Goal: Task Accomplishment & Management: Manage account settings

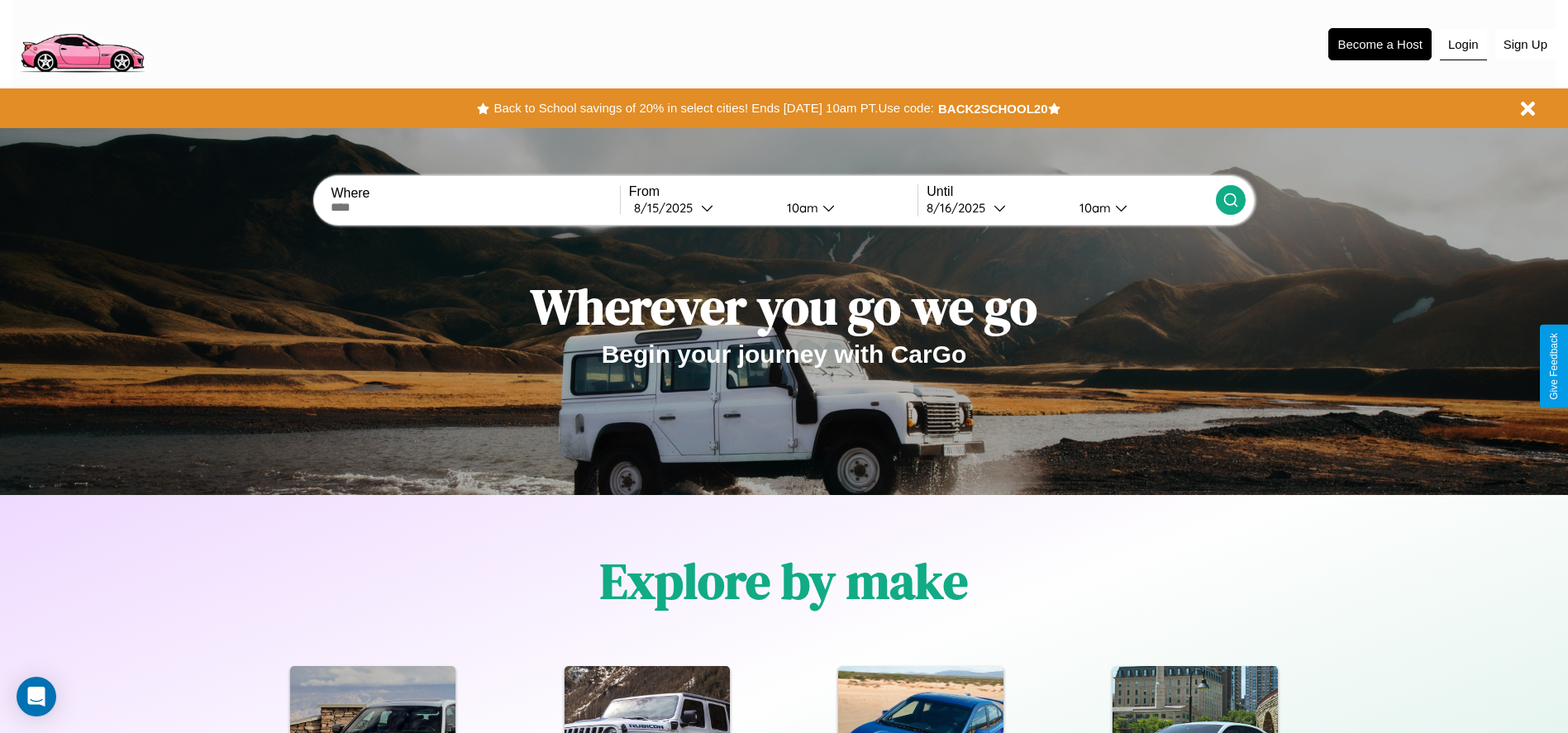
click at [1463, 44] on button "Login" at bounding box center [1463, 45] width 47 height 32
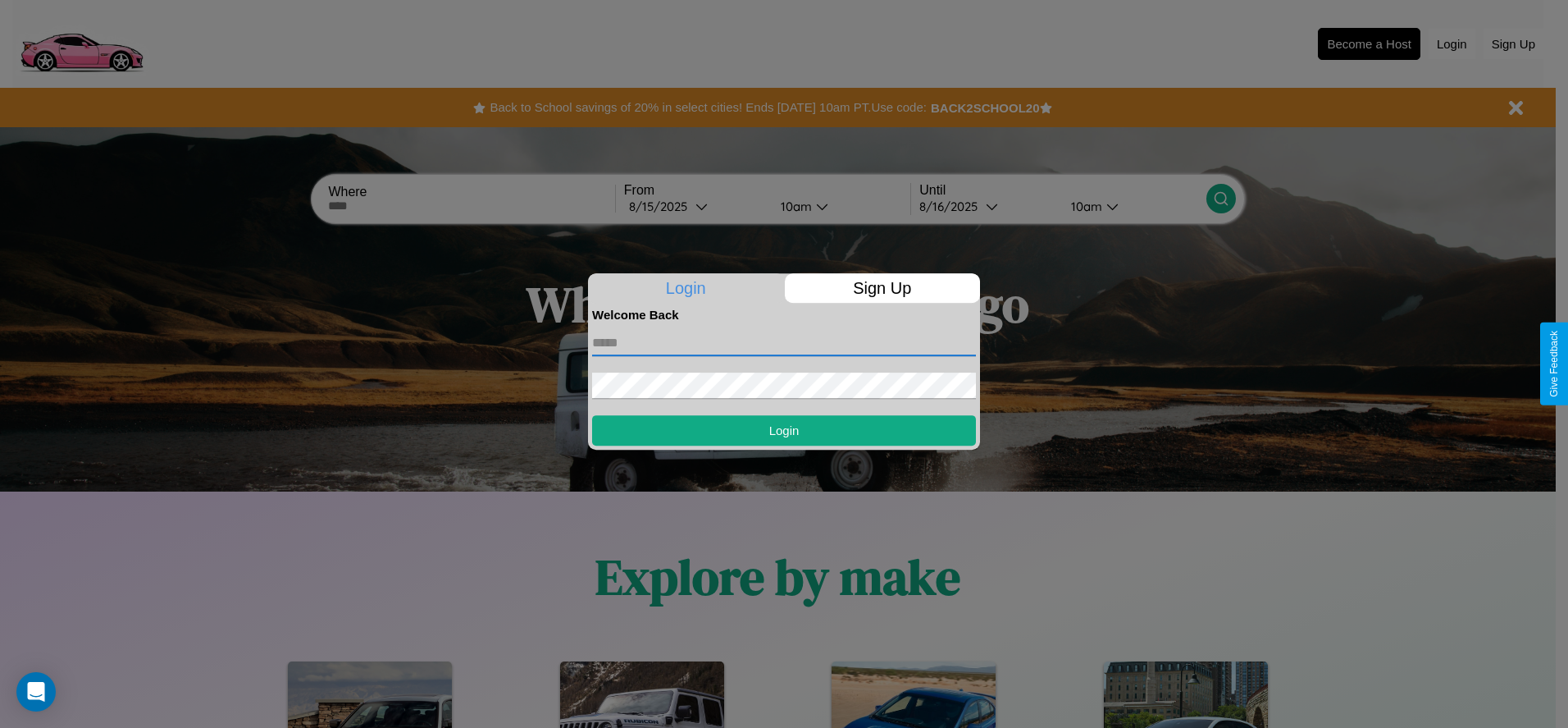
click at [784, 343] on input "text" at bounding box center [784, 343] width 384 height 26
type input "**********"
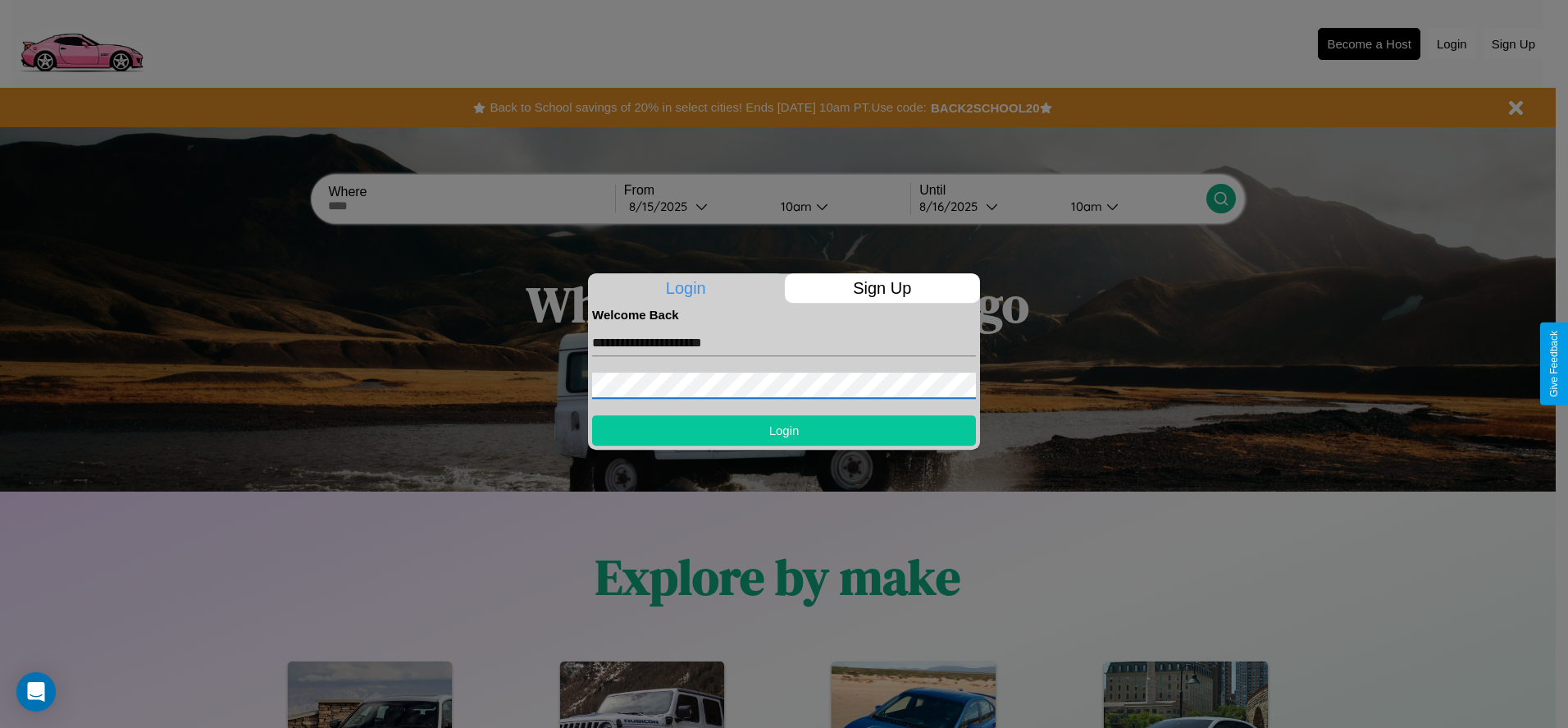
click at [784, 430] on button "Login" at bounding box center [784, 430] width 384 height 30
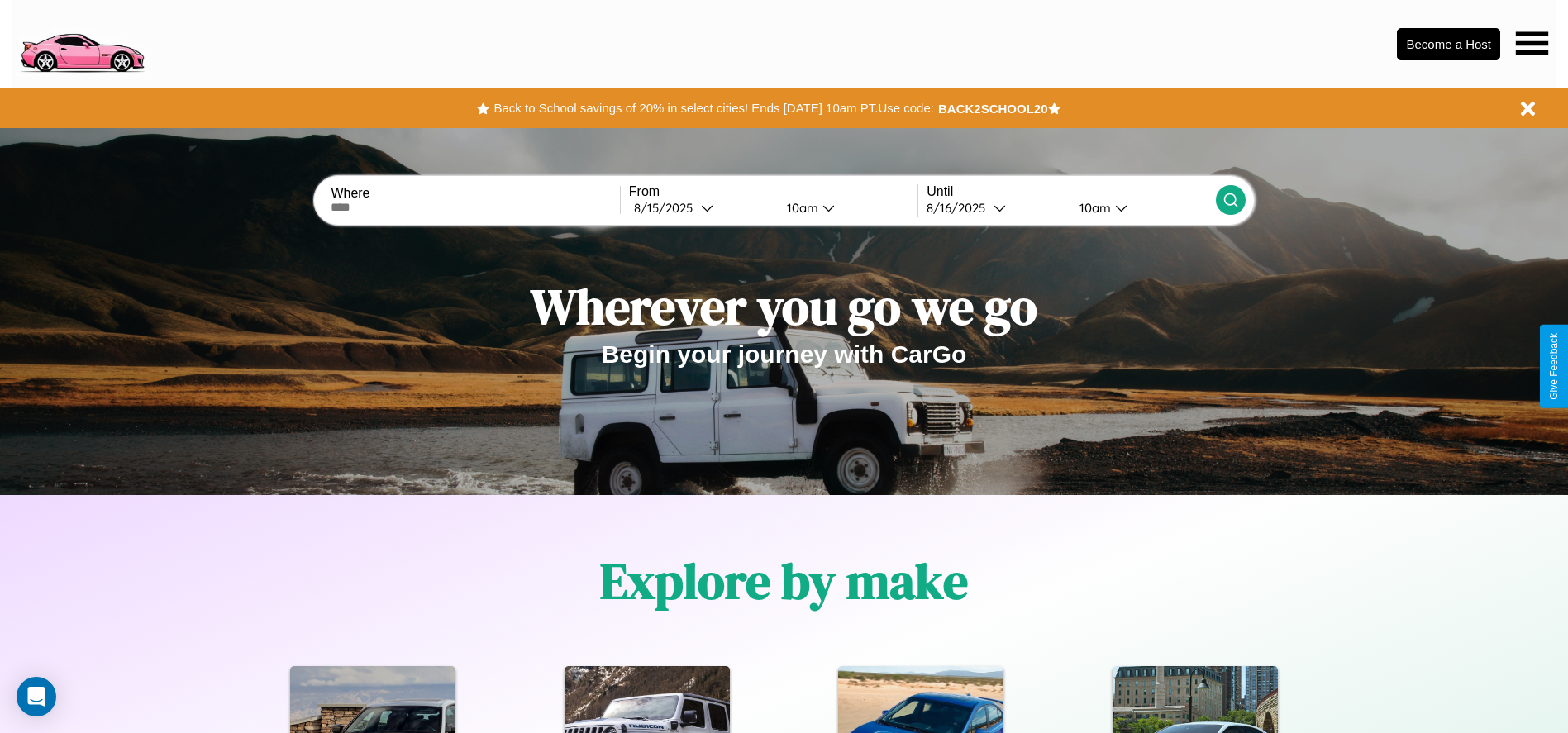
click at [1532, 43] on icon at bounding box center [1532, 43] width 32 height 23
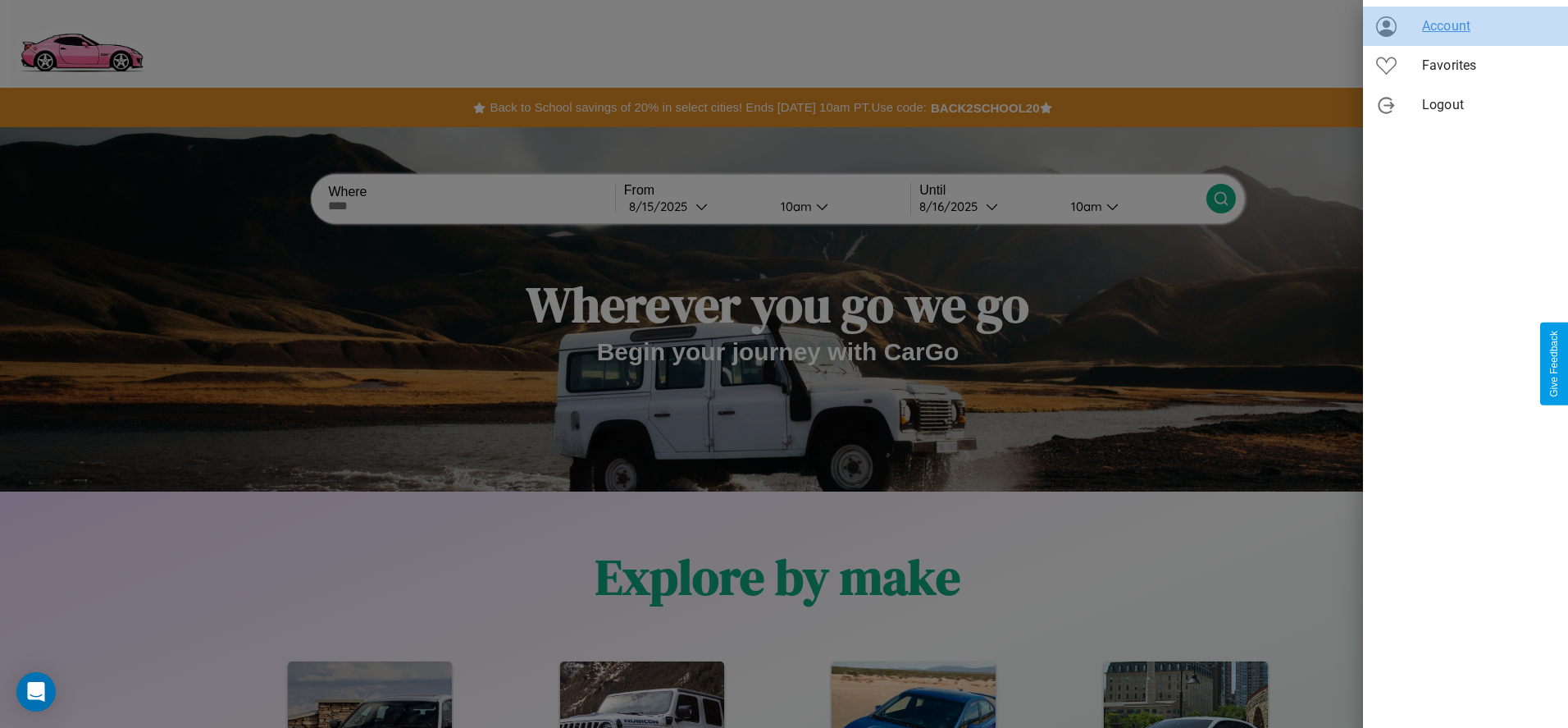
click at [1466, 26] on span "Account" at bounding box center [1488, 26] width 133 height 20
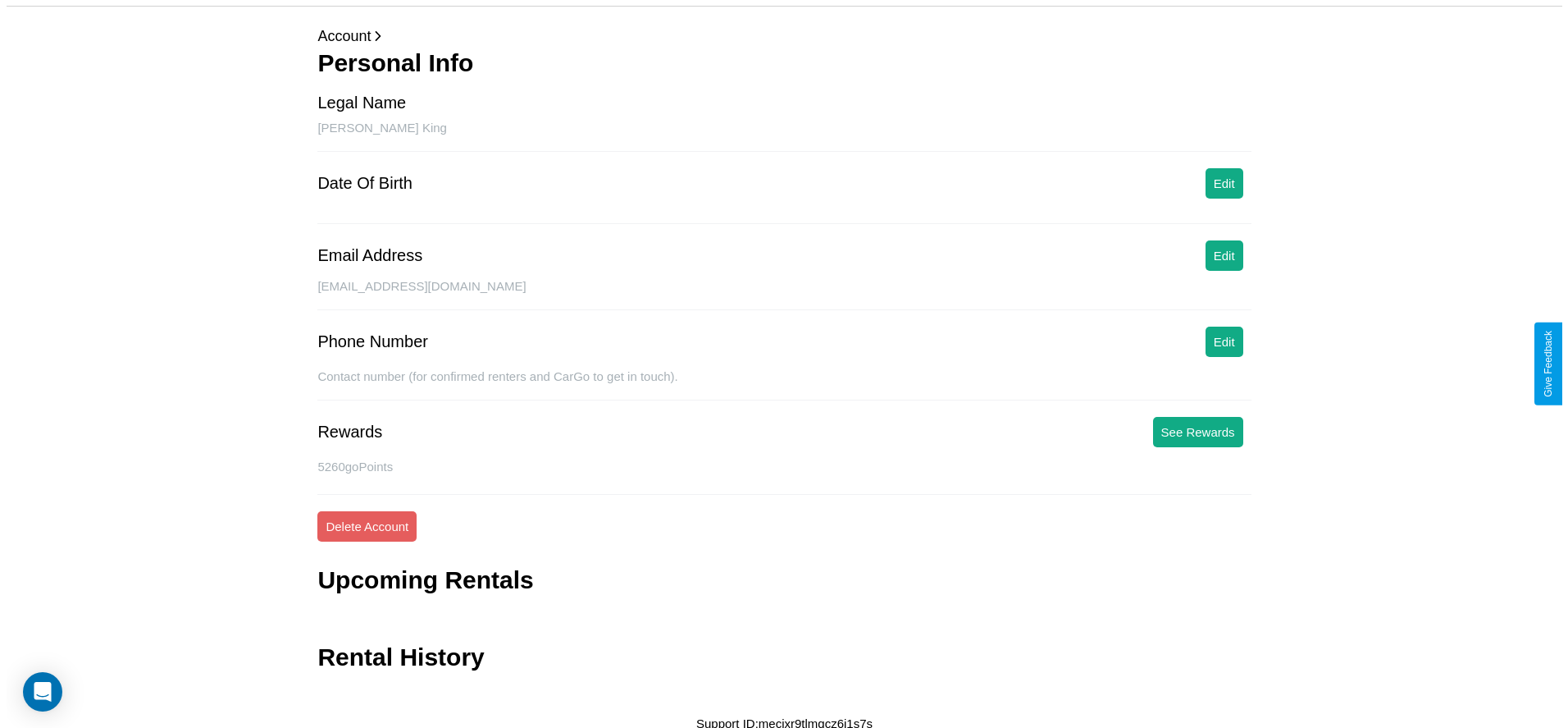
scroll to position [66, 0]
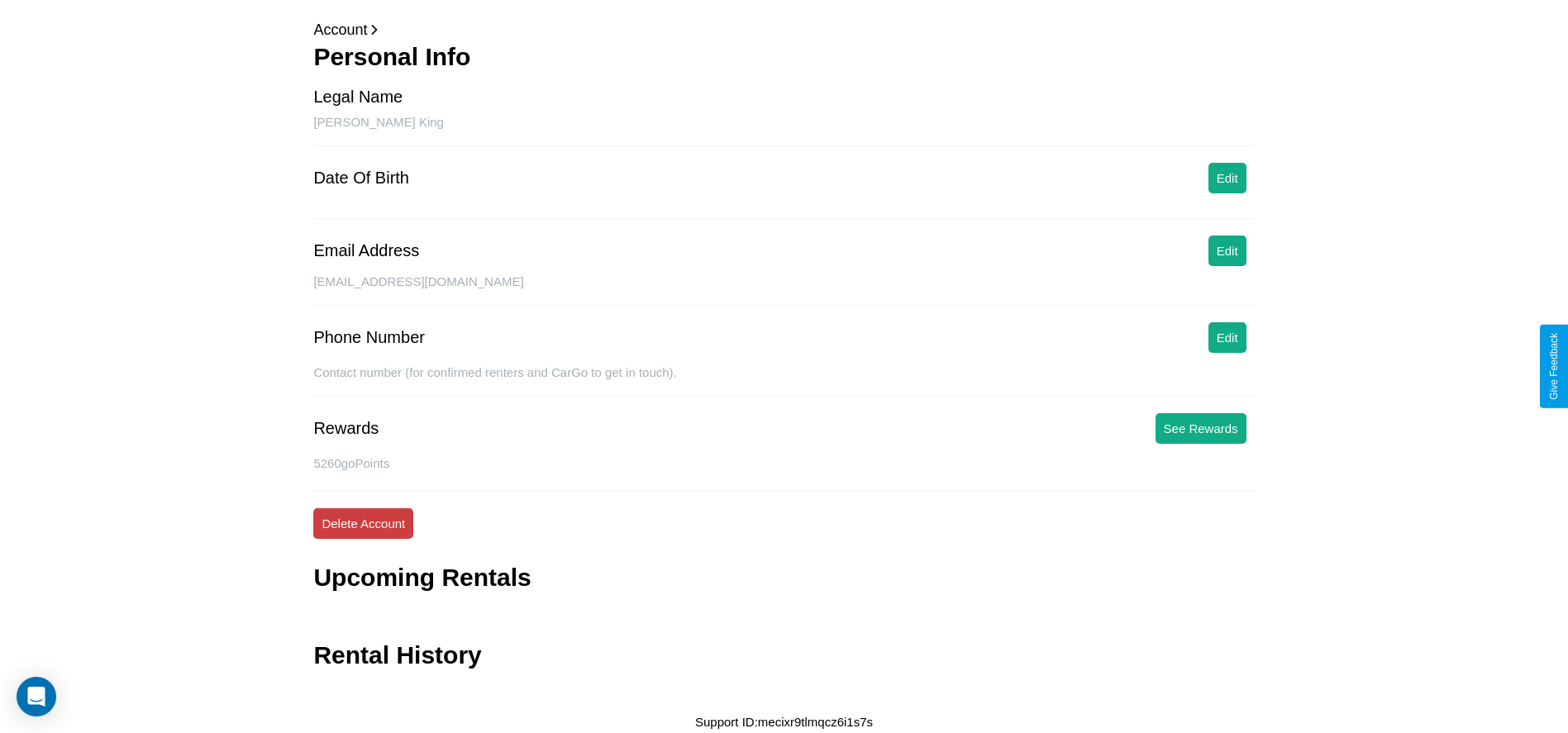
click at [363, 523] on button "Delete Account" at bounding box center [363, 523] width 100 height 31
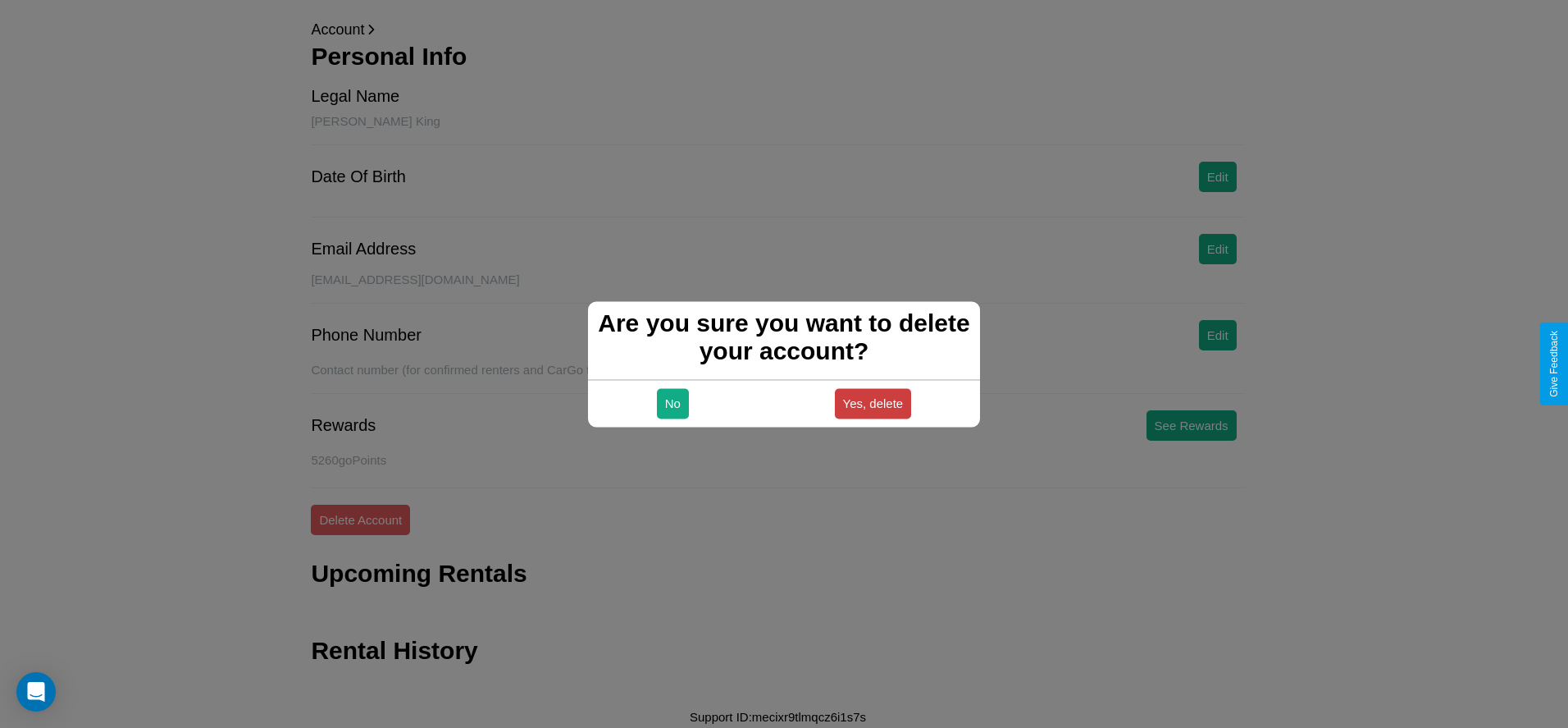
click at [872, 403] on button "Yes, delete" at bounding box center [873, 403] width 77 height 30
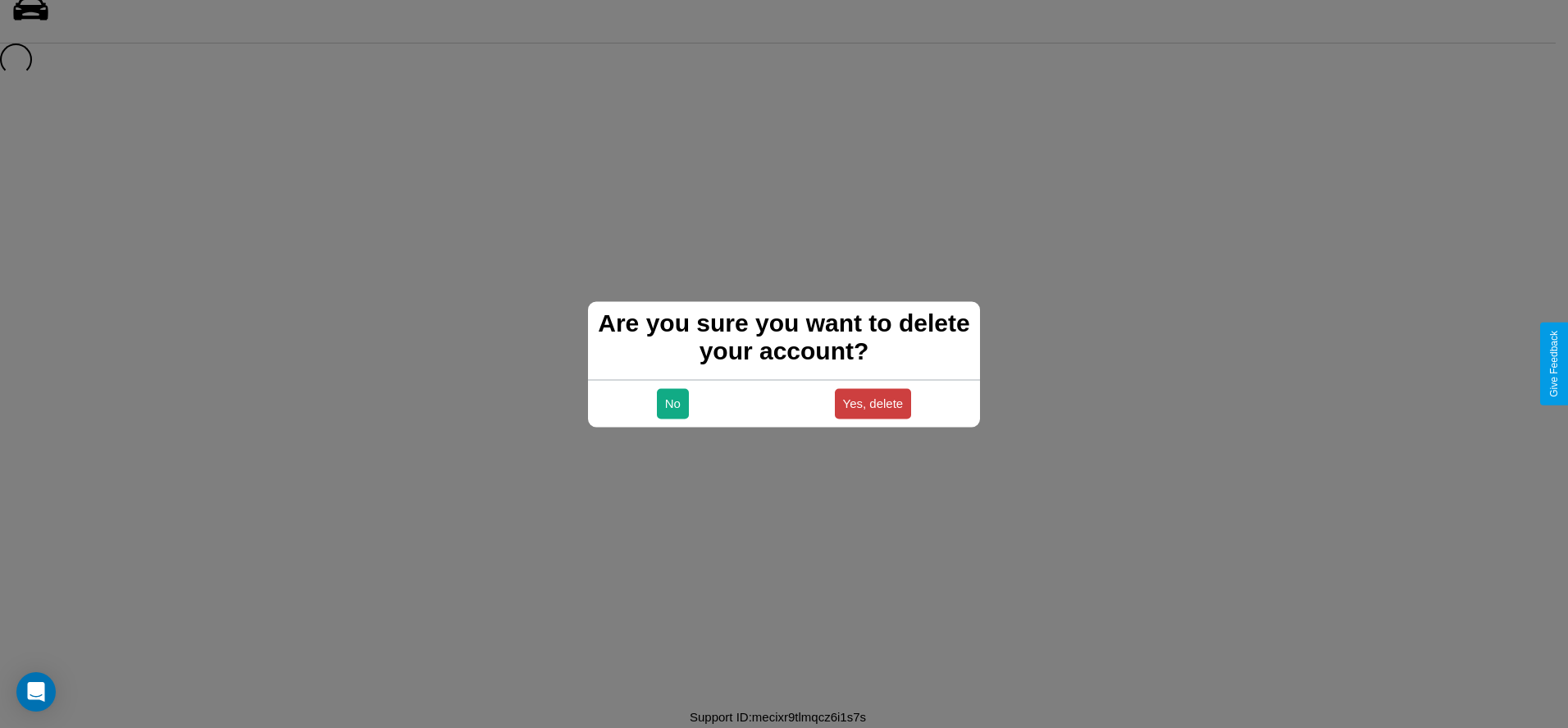
scroll to position [22, 0]
